Goal: Task Accomplishment & Management: Manage account settings

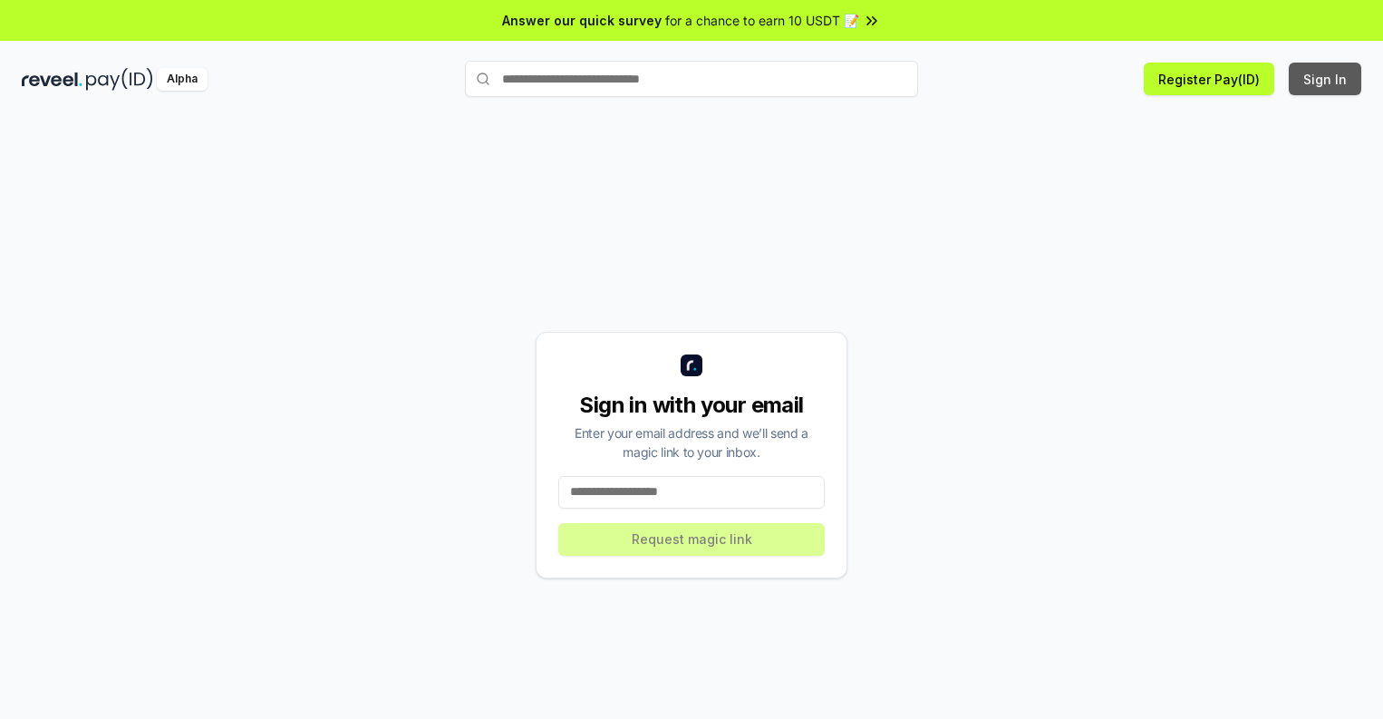
click at [1326, 79] on button "Sign In" at bounding box center [1325, 79] width 73 height 33
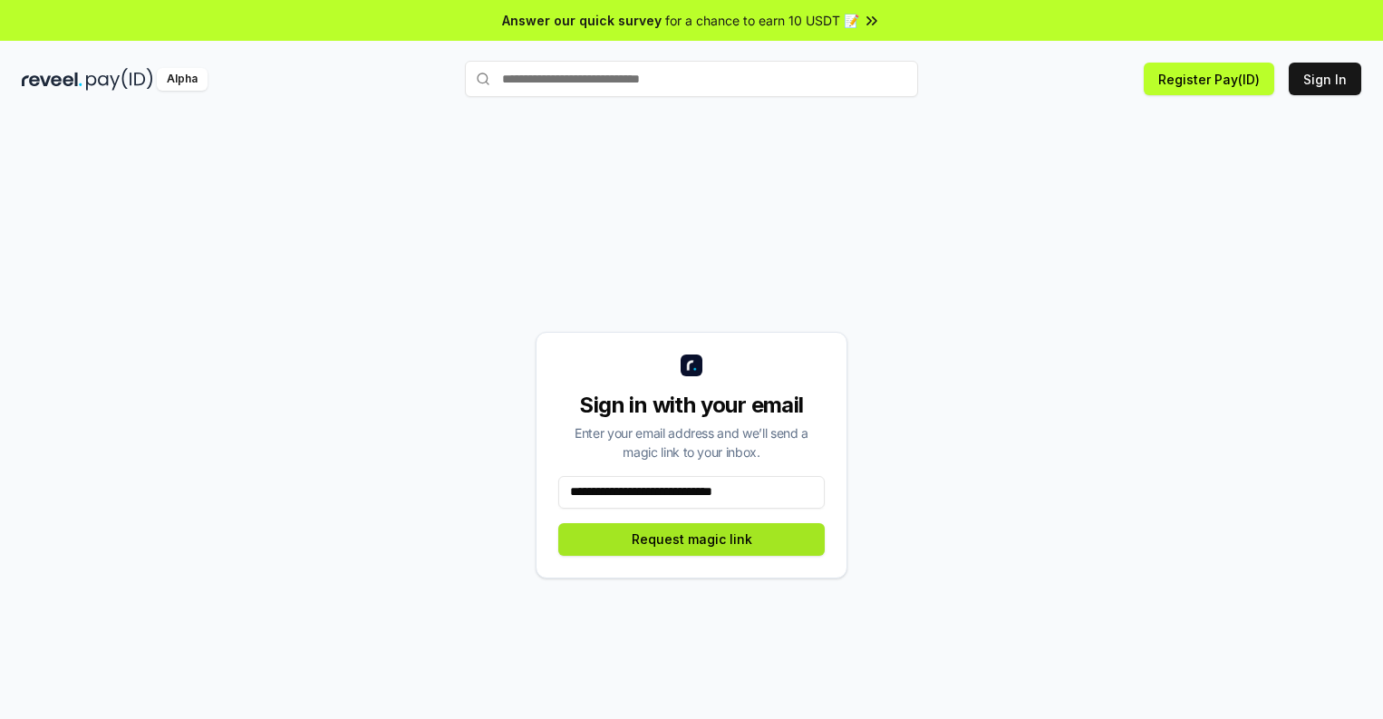
type input "**********"
click at [692, 538] on button "Request magic link" at bounding box center [691, 539] width 266 height 33
